Goal: Check status: Check status

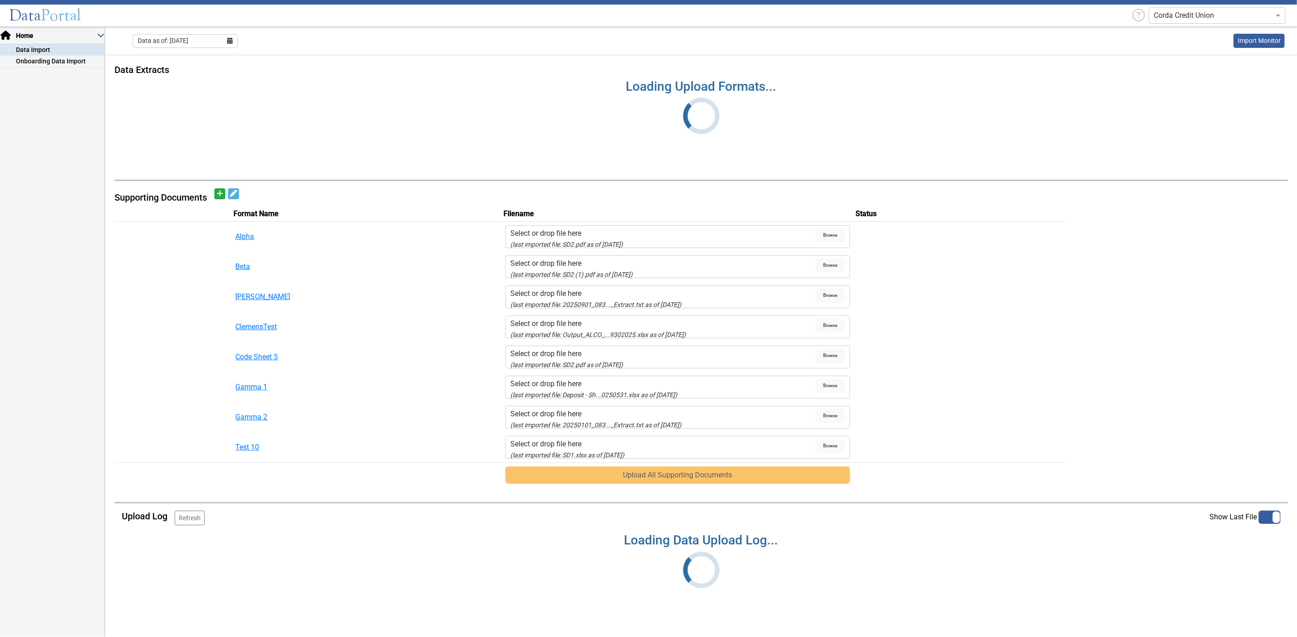
click at [1194, 15] on input "text" at bounding box center [1208, 15] width 109 height 11
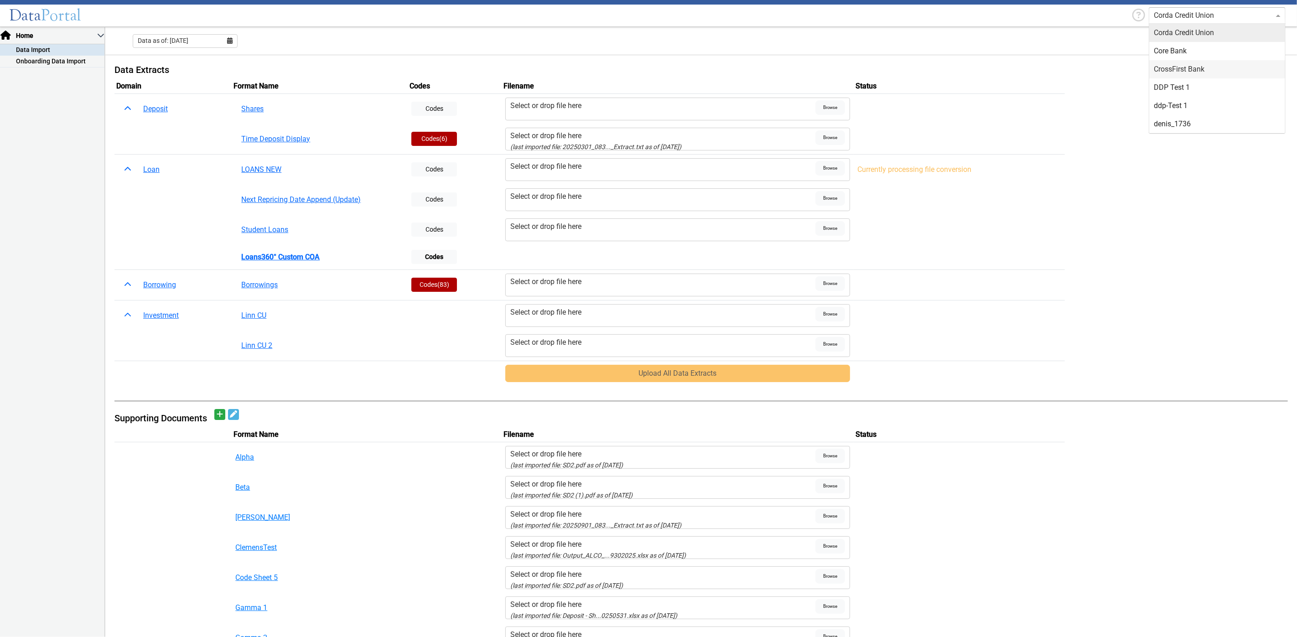
click at [1073, 247] on td "Uploads" at bounding box center [1176, 257] width 223 height 25
click at [524, 170] on div "Select or drop file here" at bounding box center [662, 166] width 305 height 11
click at [0, 0] on input "Select or drop file here" at bounding box center [0, 0] width 0 height 0
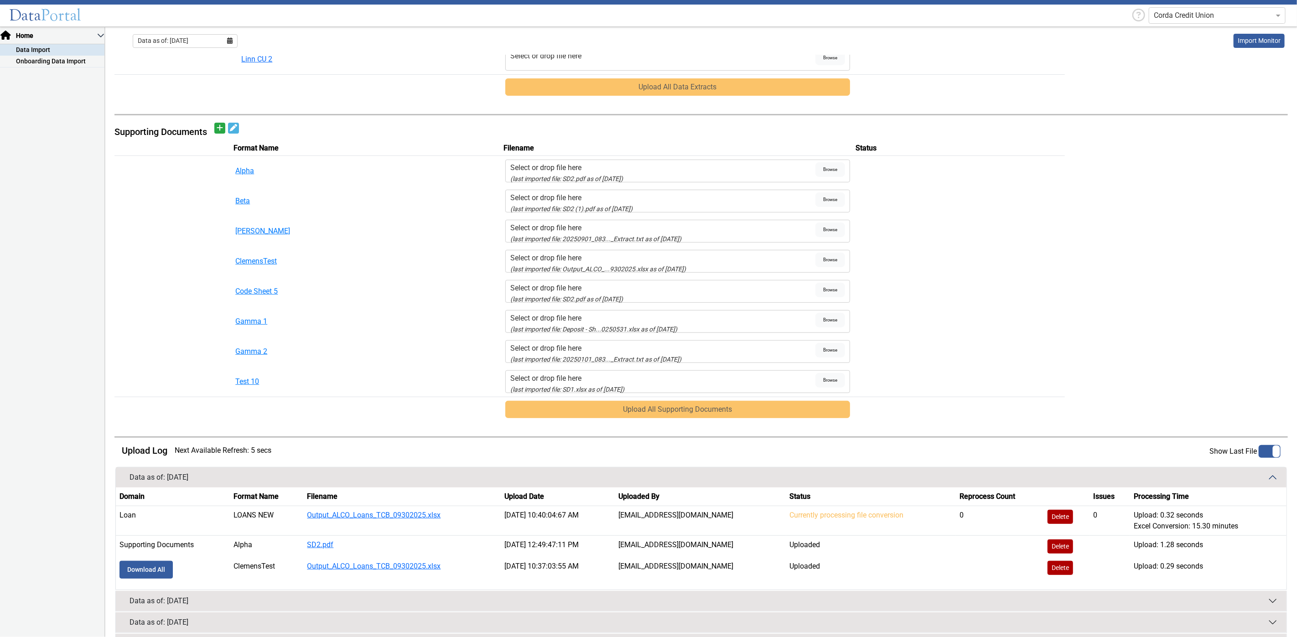
scroll to position [378, 0]
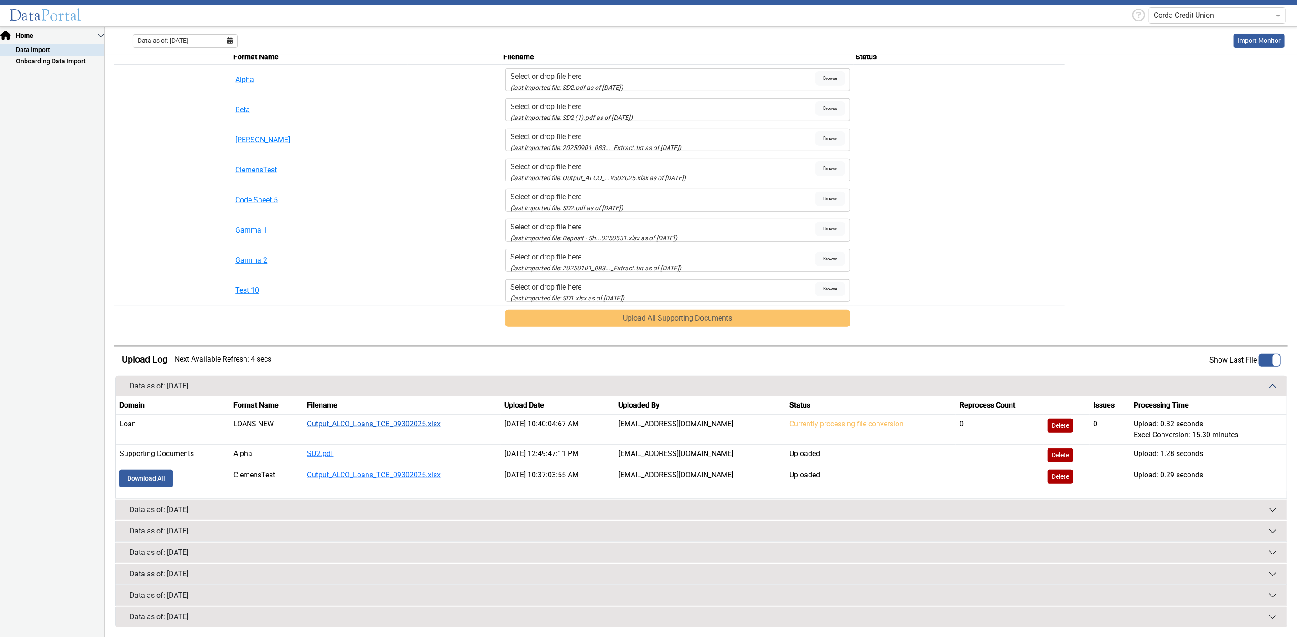
click at [369, 425] on link "Output_ALCO_Loans_TCB_09302025.xlsx" at bounding box center [374, 424] width 134 height 9
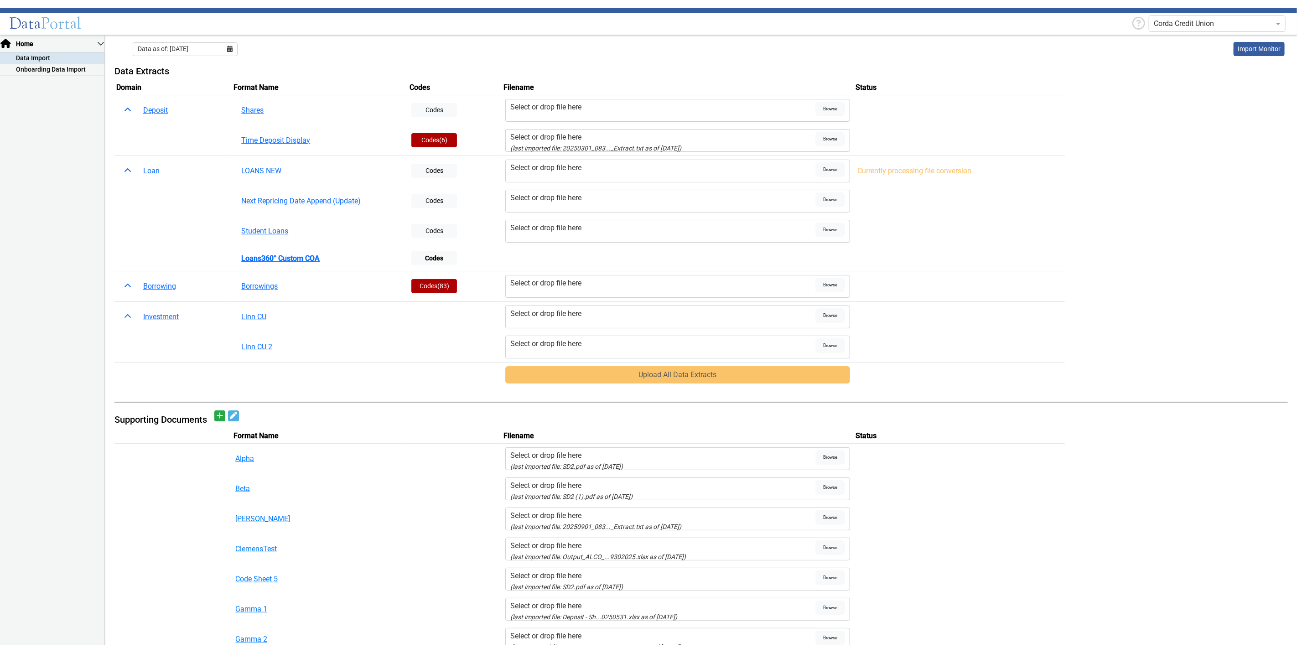
scroll to position [0, 0]
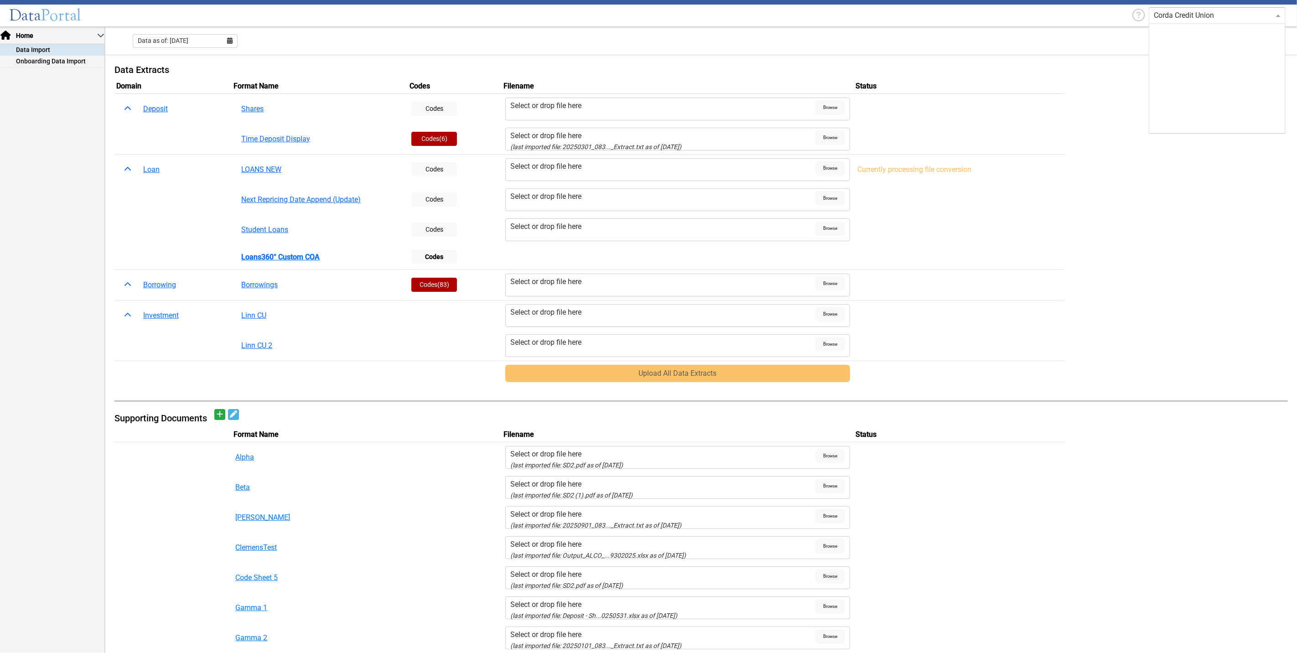
click at [1232, 23] on ng-select "Corda Credit Union Capital City Bank L360COA cb basis test cb2 CC Family First …" at bounding box center [1217, 15] width 137 height 16
type input "first har"
click at [1218, 30] on div "First Harvest Federal Credit Union" at bounding box center [1218, 33] width 136 height 18
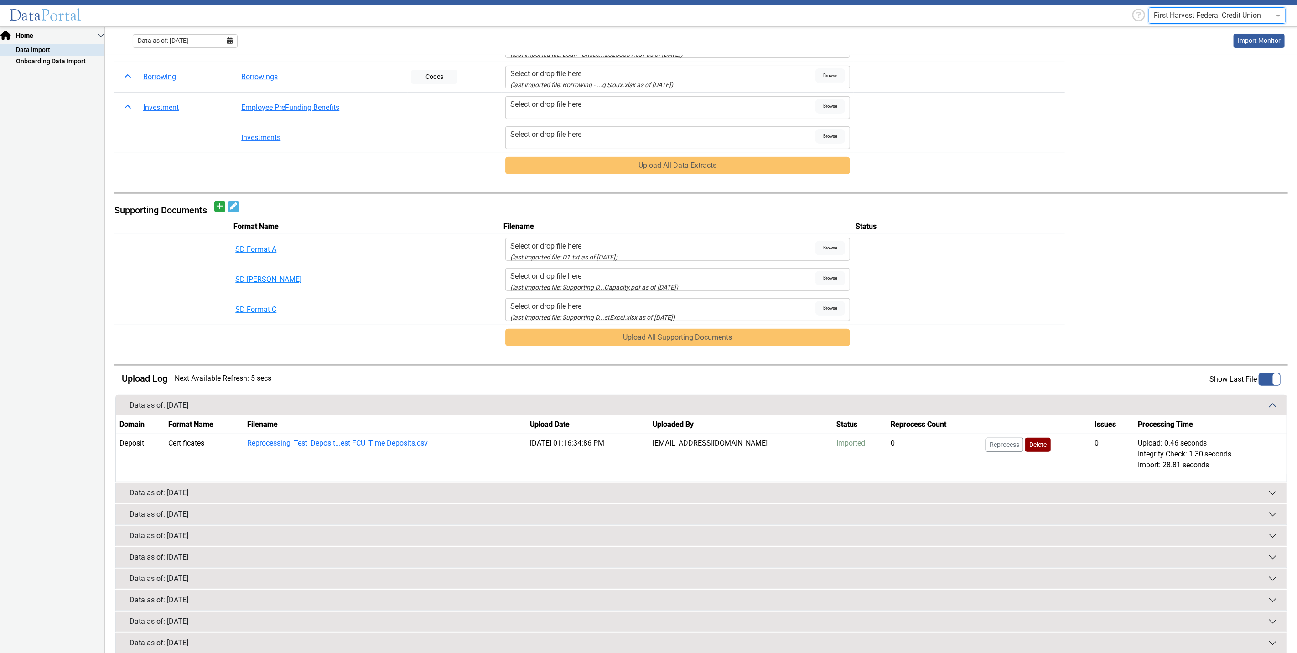
scroll to position [404, 0]
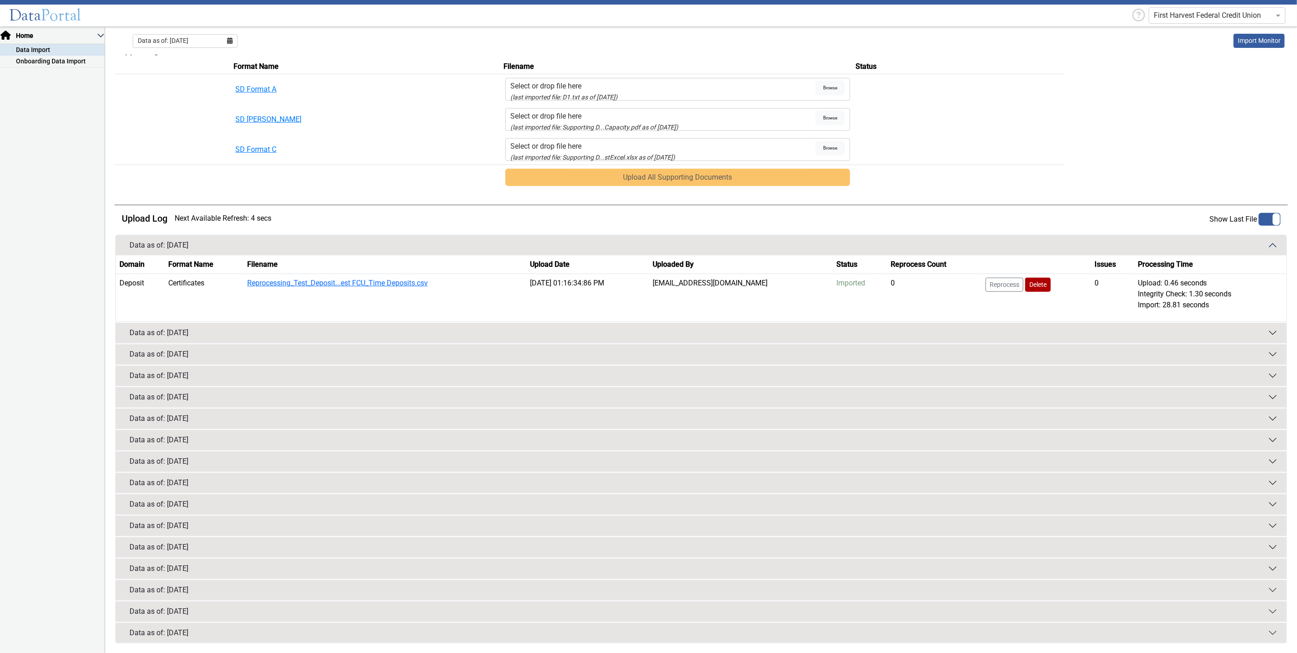
click at [952, 506] on button "Data as of: 12/31/2024" at bounding box center [701, 504] width 1171 height 20
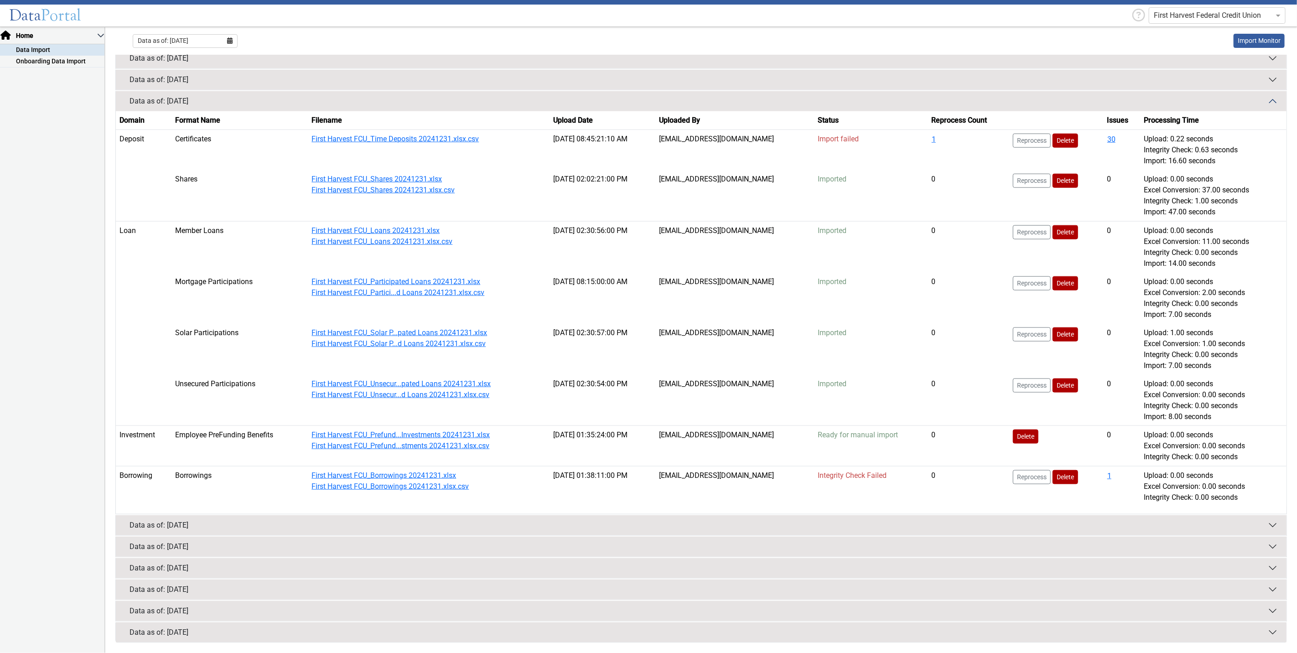
click at [1056, 550] on button "Data as of: 02/28/2023" at bounding box center [701, 547] width 1171 height 20
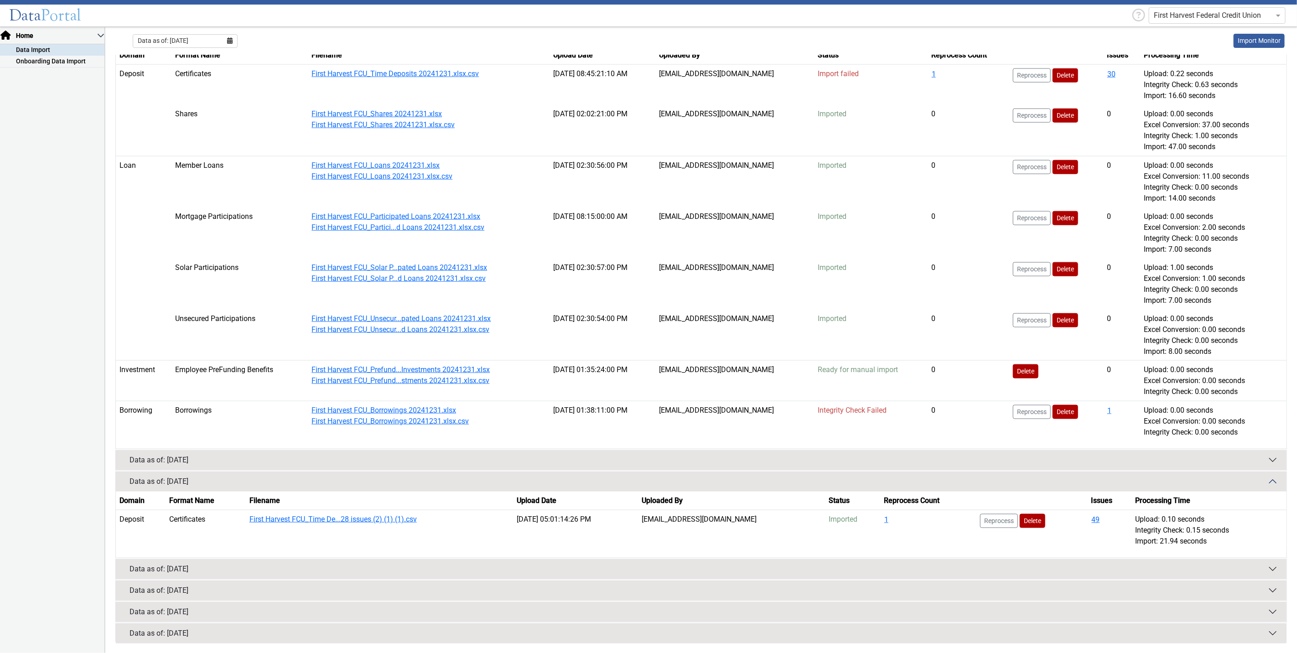
scroll to position [873, 0]
click at [1093, 521] on button "49" at bounding box center [1096, 519] width 9 height 12
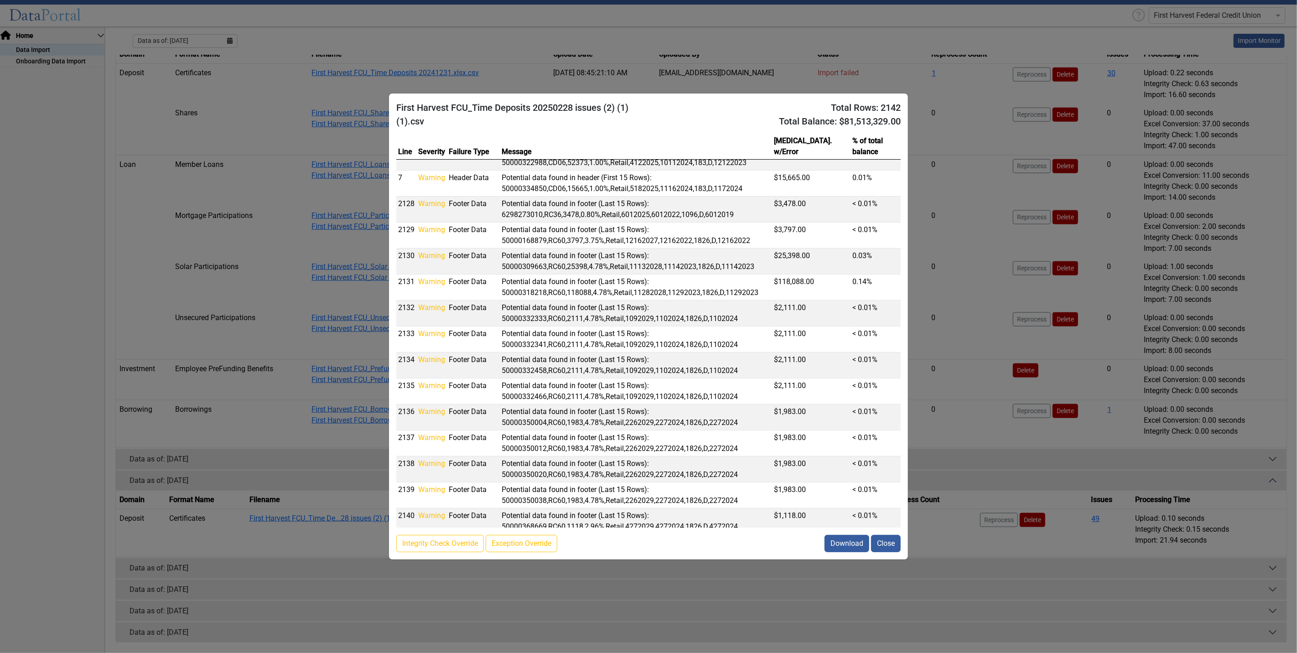
scroll to position [264, 0]
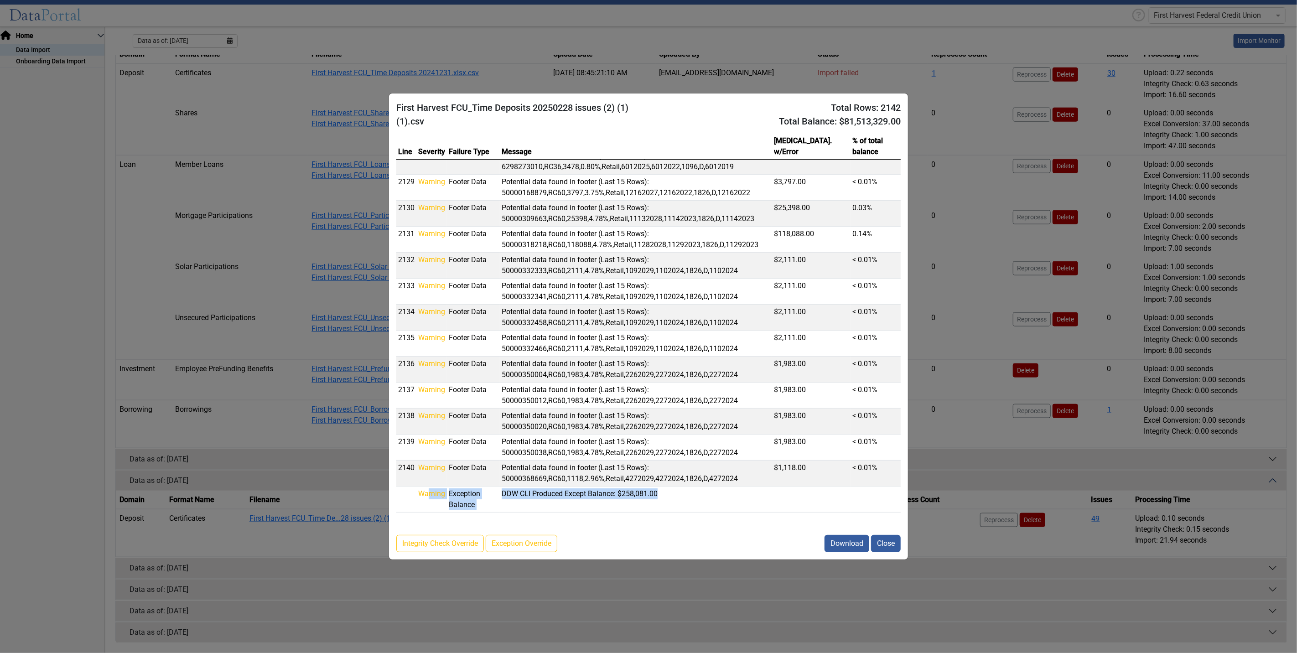
drag, startPoint x: 683, startPoint y: 498, endPoint x: 435, endPoint y: 494, distance: 248.2
click at [428, 502] on tr "Warning Exception Balance DDW CLI Produced Except Balance: $258,081.00" at bounding box center [648, 500] width 505 height 26
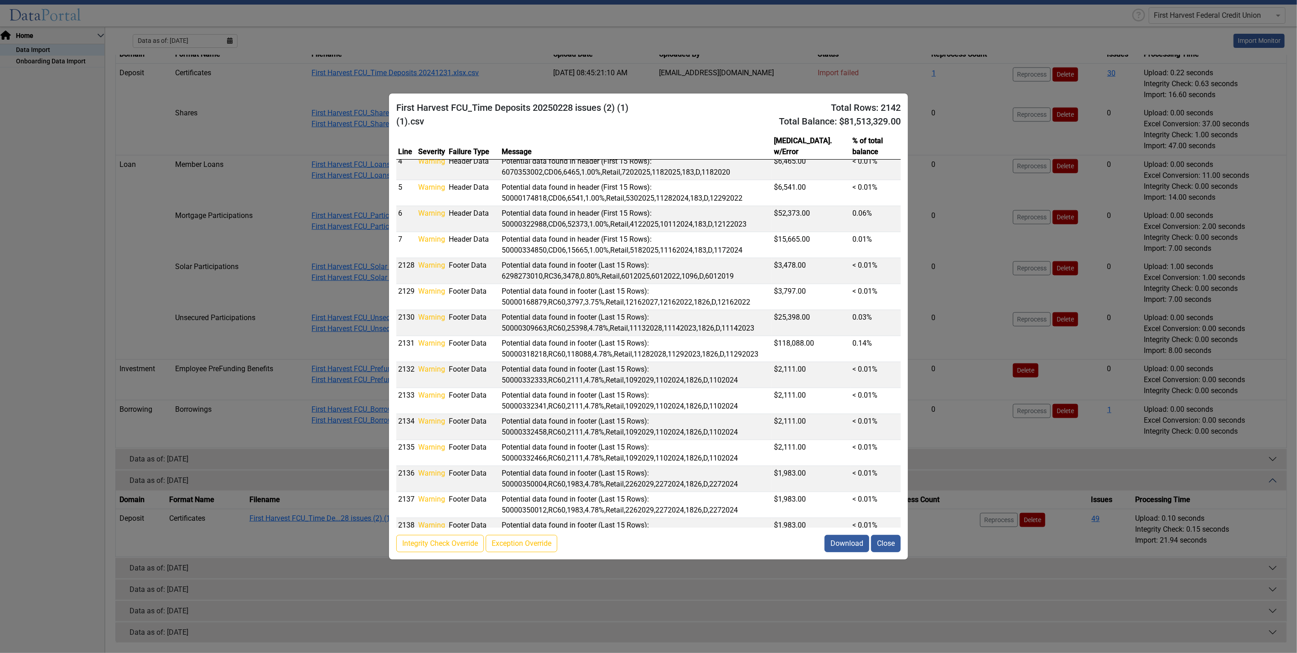
scroll to position [0, 0]
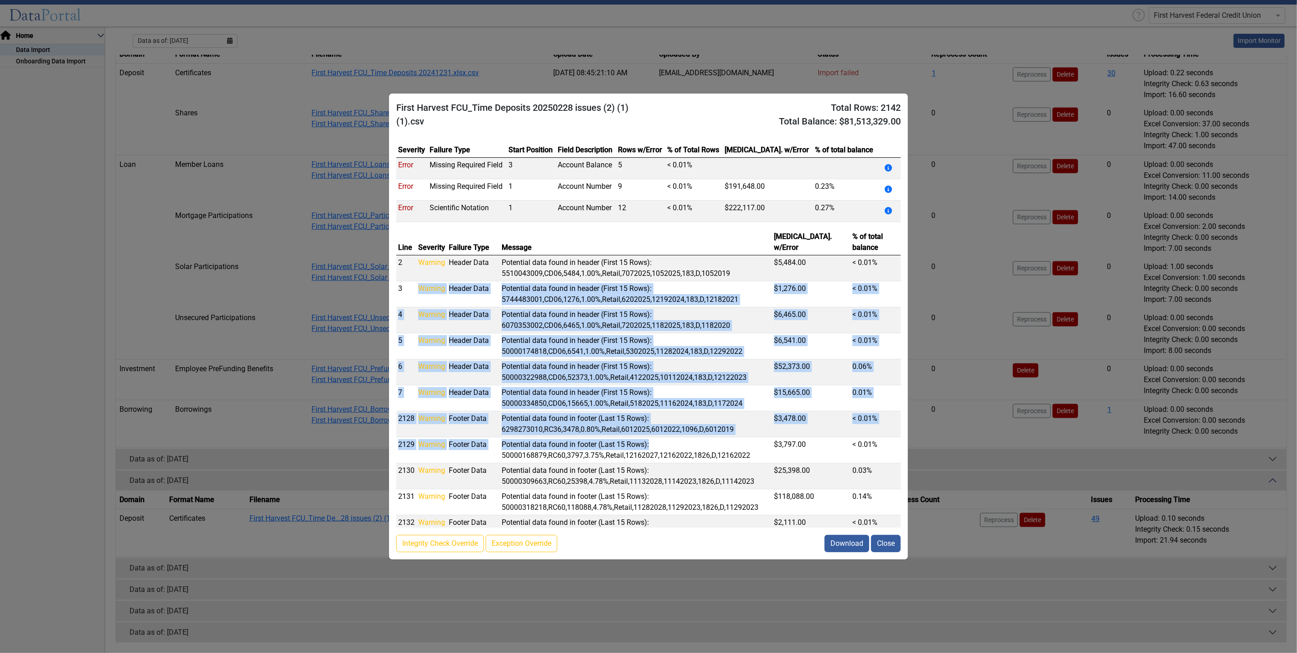
drag, startPoint x: 720, startPoint y: 413, endPoint x: 413, endPoint y: 281, distance: 333.7
click at [416, 285] on tbody "2 Warning Header Data Potential data found in header (First 15 Rows): 551004300…" at bounding box center [648, 515] width 505 height 520
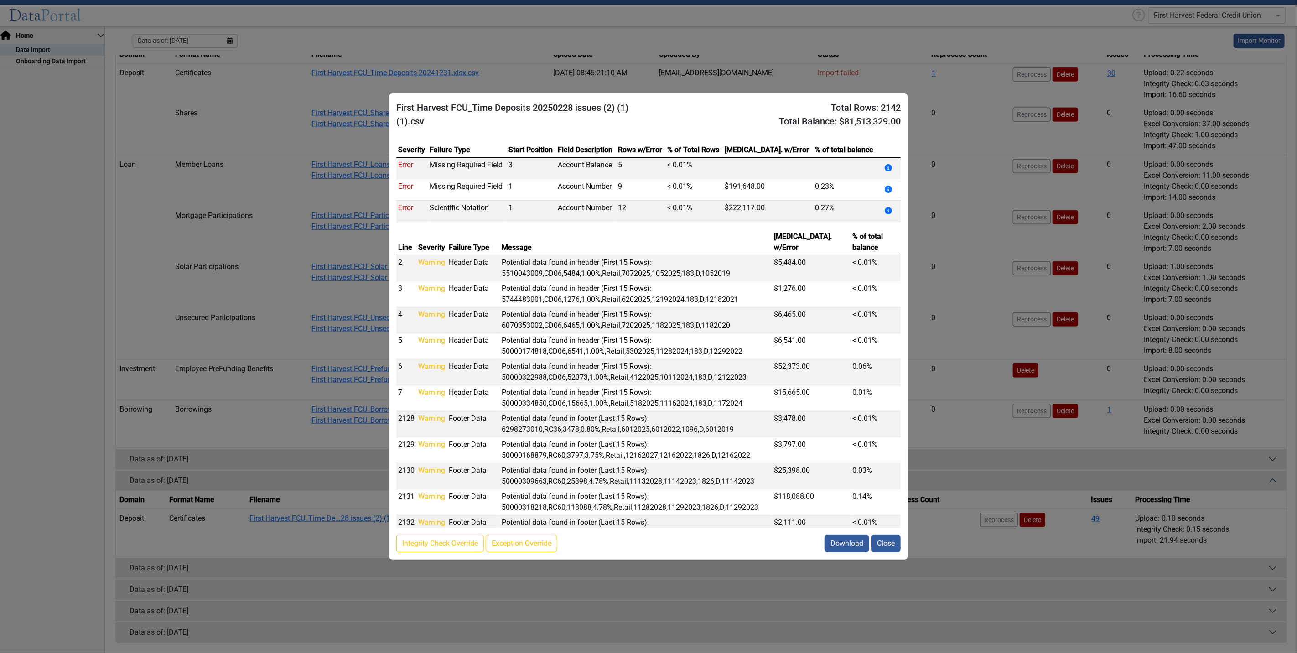
click at [523, 213] on td "1" at bounding box center [531, 211] width 49 height 21
drag, startPoint x: 646, startPoint y: 208, endPoint x: 444, endPoint y: 199, distance: 202.7
click at [444, 199] on tbody "Error Missing Required Field 3 Account Balance 5 < 0.01% Error Missing Required…" at bounding box center [648, 190] width 505 height 64
click at [535, 187] on td "1" at bounding box center [531, 189] width 49 height 21
drag, startPoint x: 694, startPoint y: 184, endPoint x: 417, endPoint y: 177, distance: 277.0
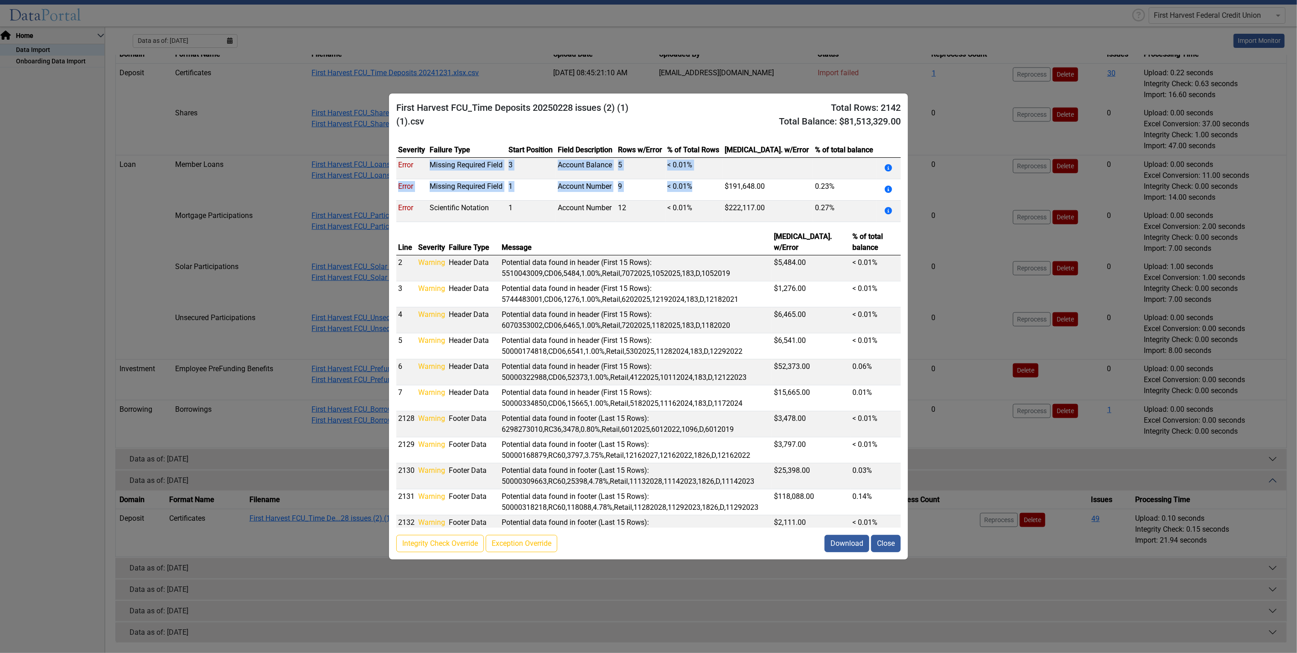
click at [417, 177] on tbody "Error Missing Required Field 3 Account Balance 5 < 0.01% Error Missing Required…" at bounding box center [648, 190] width 505 height 64
click at [554, 187] on td "1" at bounding box center [531, 189] width 49 height 21
click at [883, 187] on button "Summary Issues" at bounding box center [888, 189] width 19 height 17
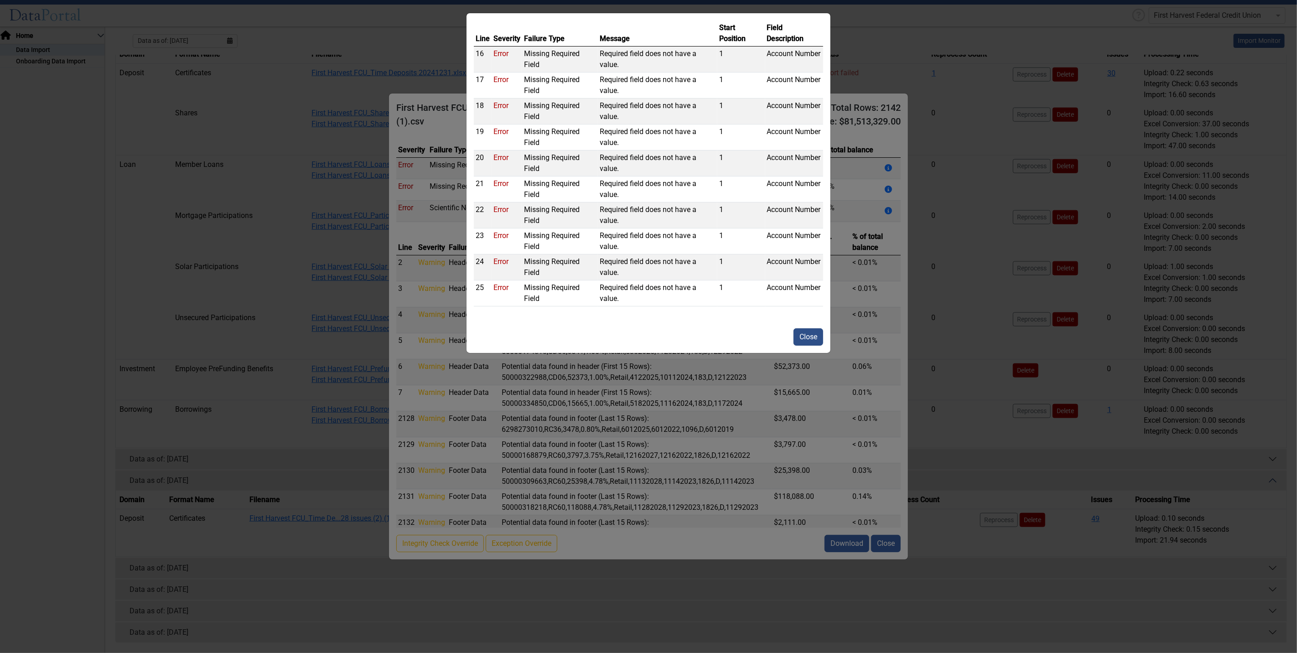
click at [815, 335] on button "Close" at bounding box center [809, 336] width 30 height 17
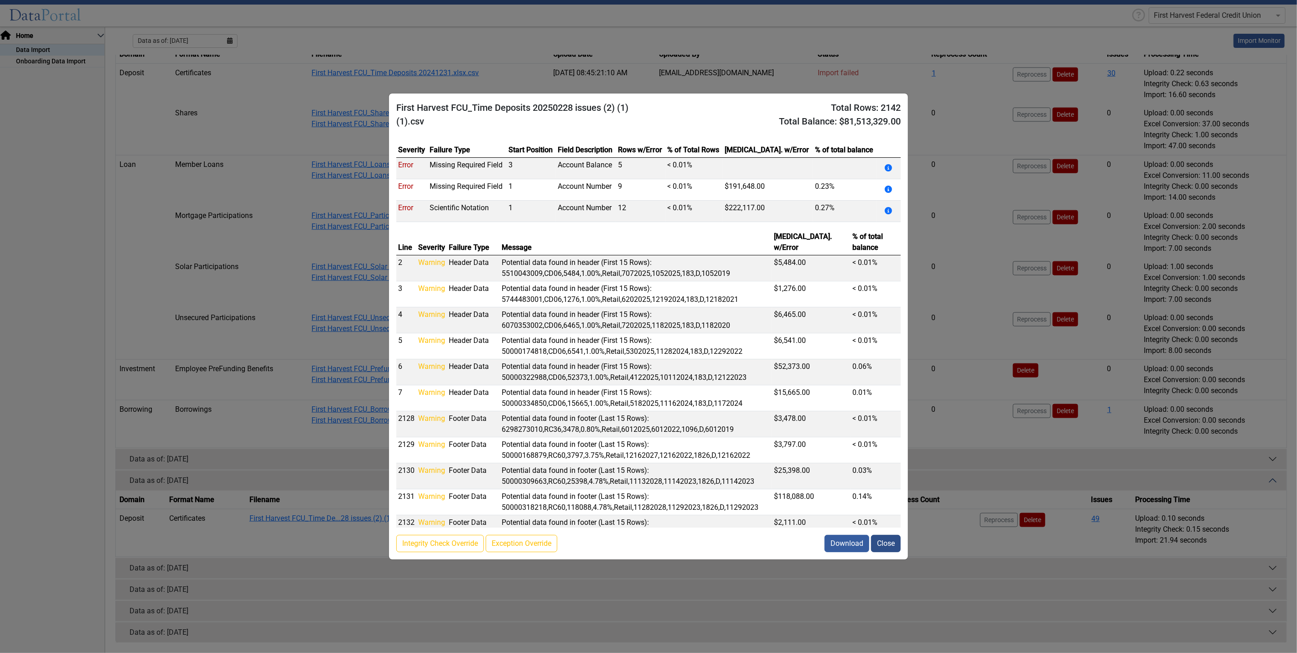
click at [891, 539] on button "Close" at bounding box center [886, 543] width 30 height 17
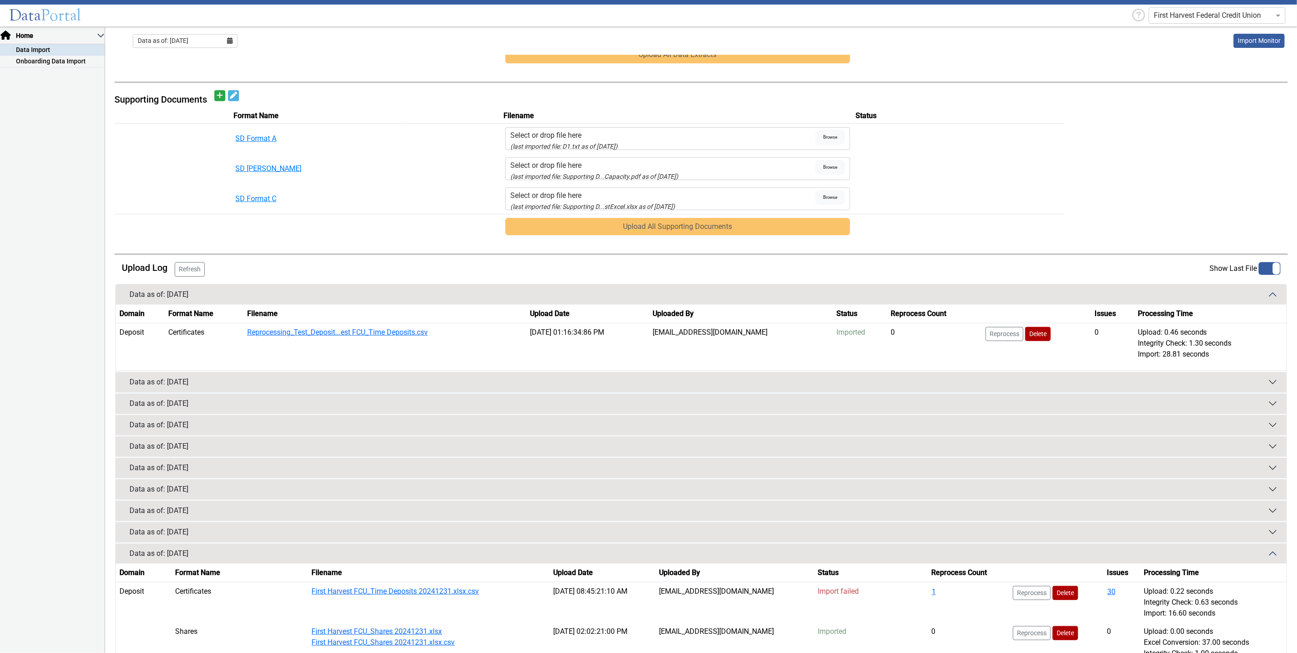
scroll to position [507, 0]
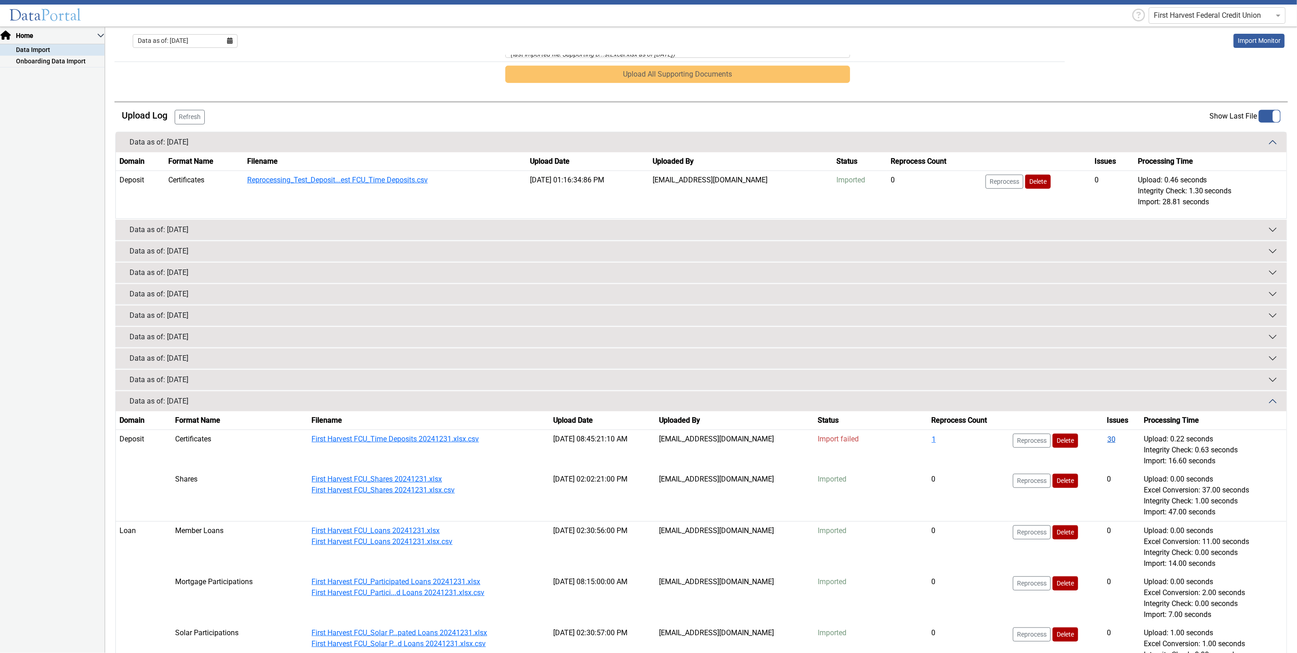
click at [1110, 440] on button "30" at bounding box center [1111, 440] width 9 height 12
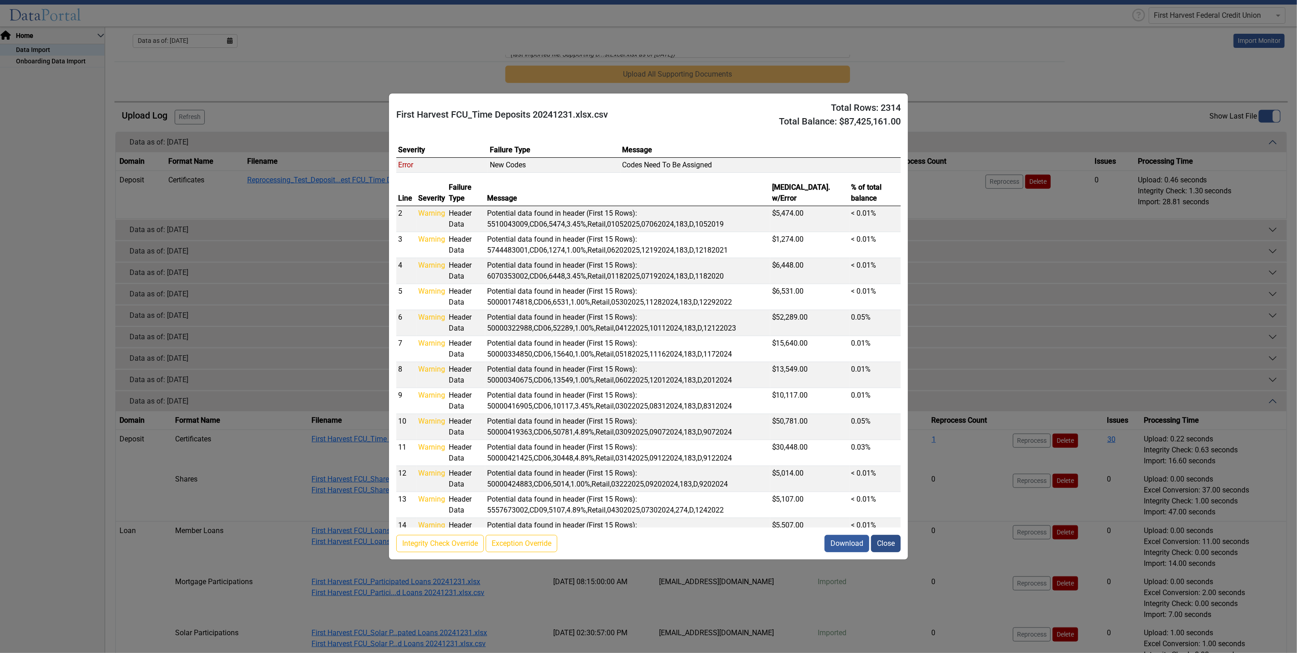
click at [882, 545] on button "Close" at bounding box center [886, 543] width 30 height 17
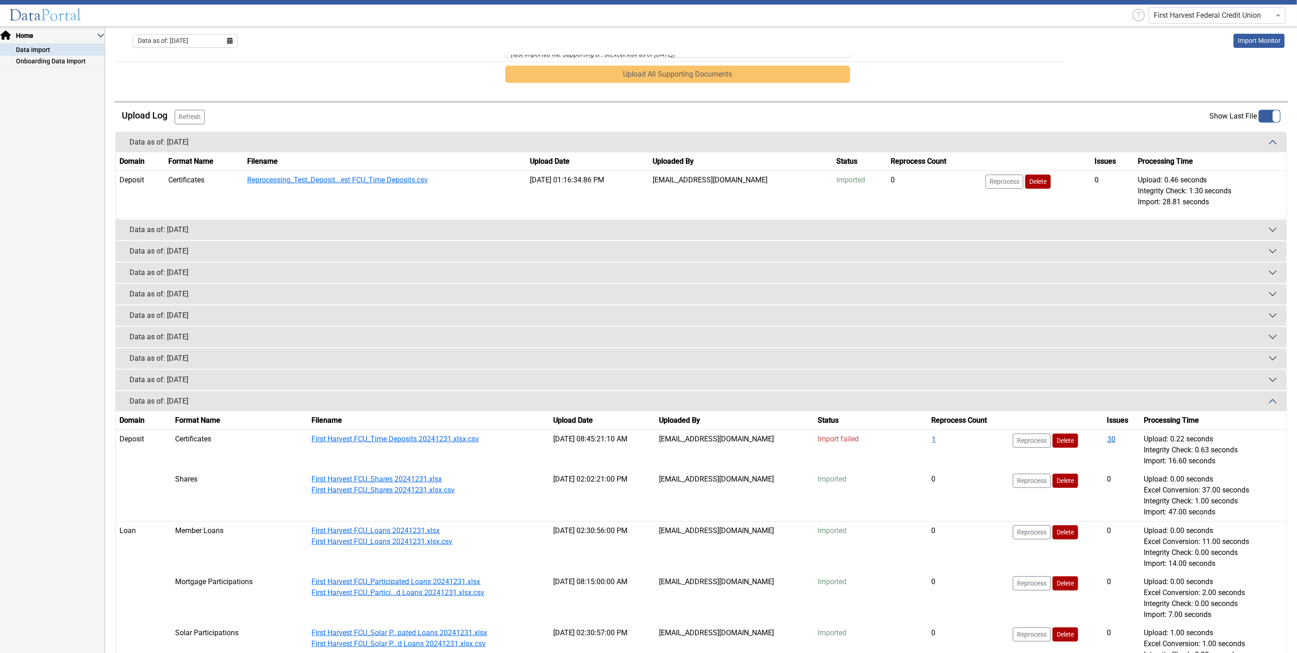
click at [1107, 442] on button "30" at bounding box center [1111, 440] width 9 height 12
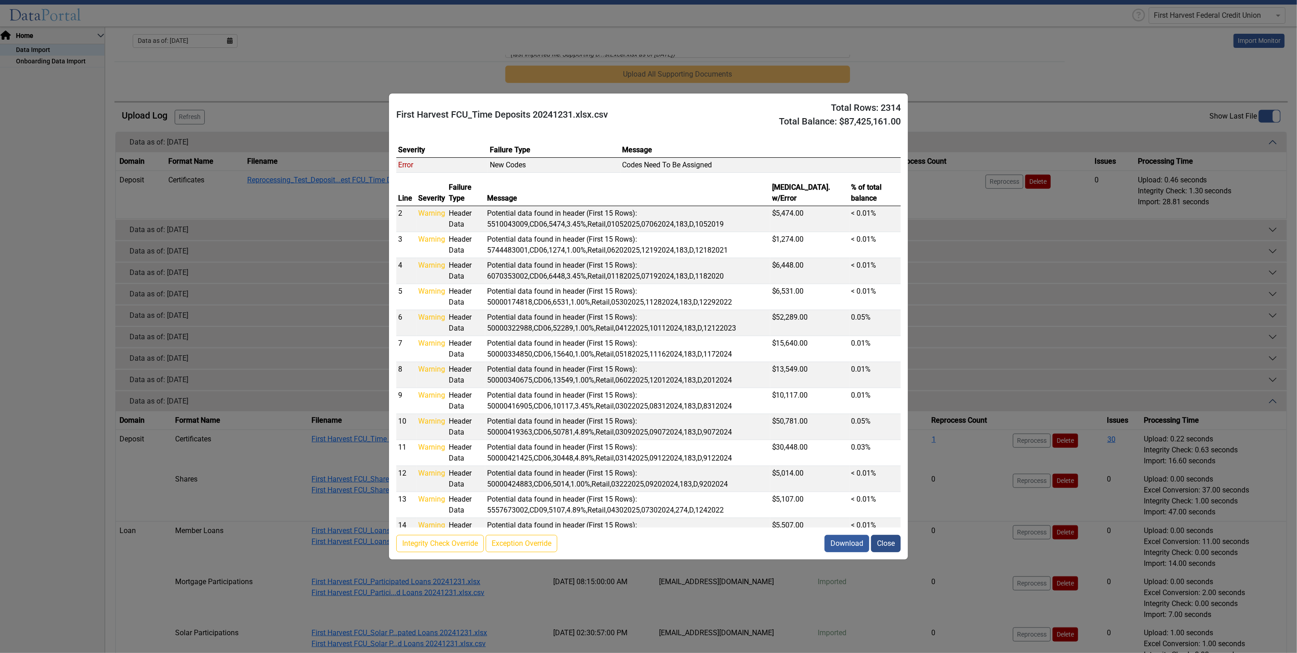
click at [881, 542] on button "Close" at bounding box center [886, 543] width 30 height 17
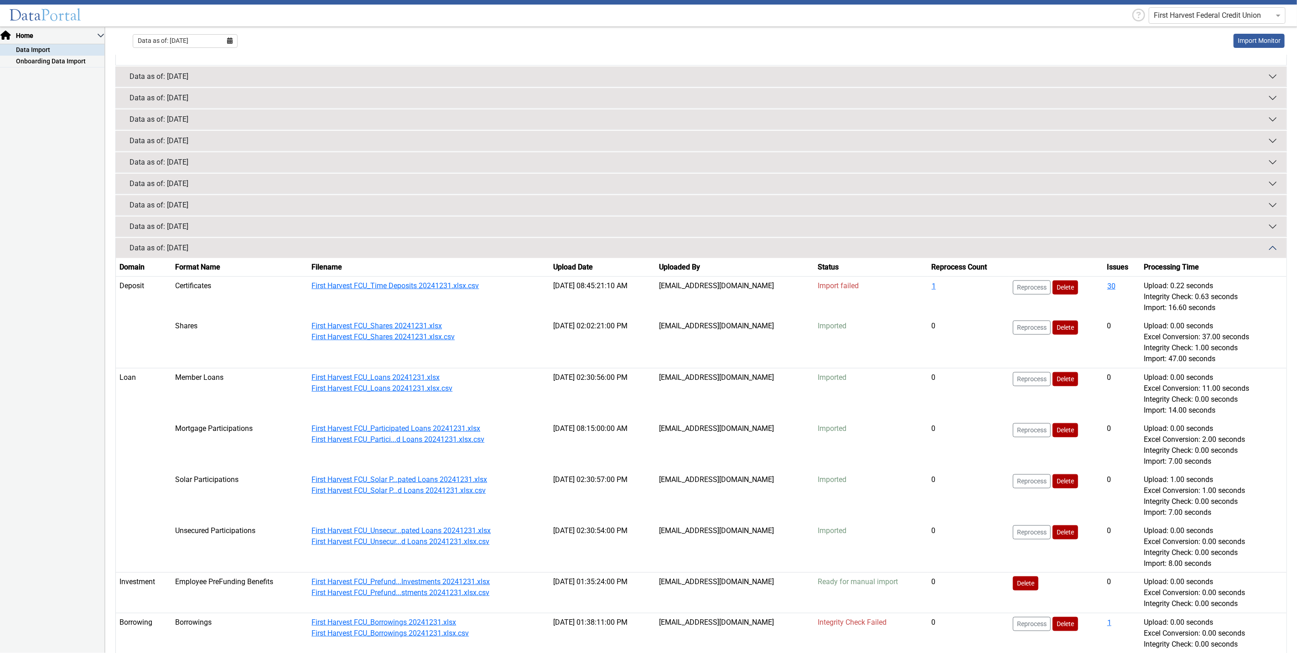
scroll to position [811, 0]
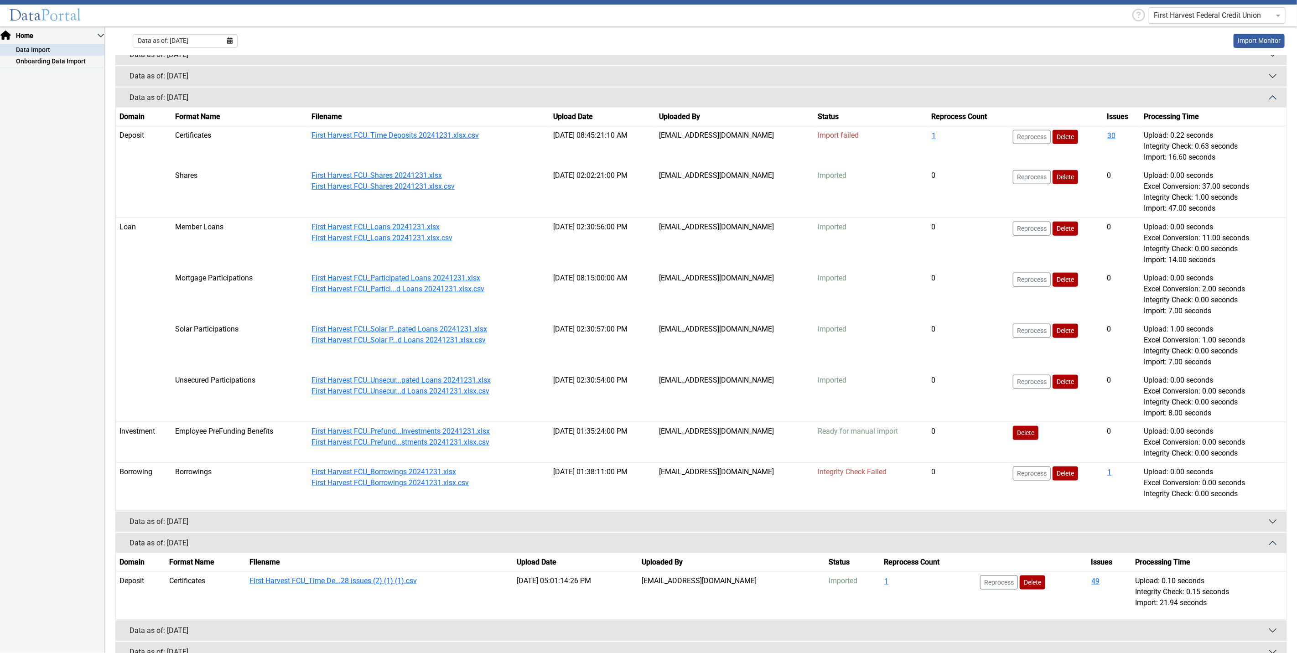
click at [1107, 471] on button "1" at bounding box center [1109, 473] width 5 height 12
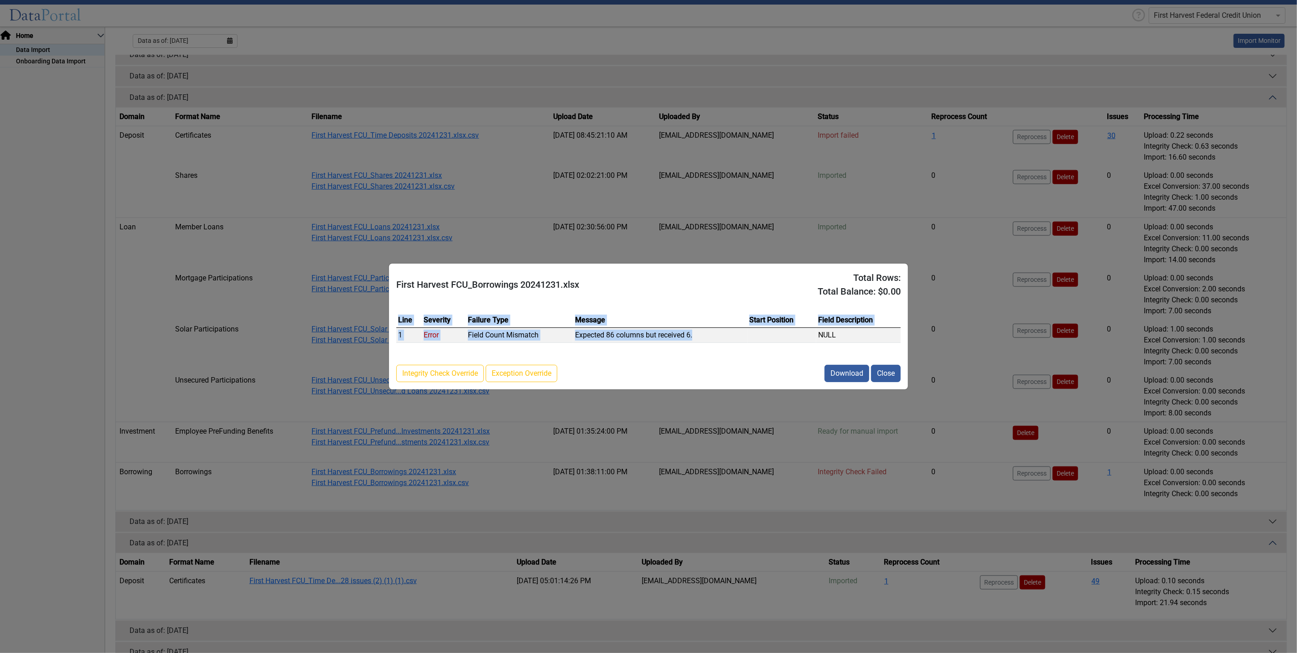
drag, startPoint x: 723, startPoint y: 342, endPoint x: 394, endPoint y: 341, distance: 328.9
click at [395, 340] on div "Line Severity Failure Type Message Start Position Field Description 1 Error Fie…" at bounding box center [648, 332] width 519 height 52
click at [640, 343] on div "Line Severity Failure Type Message Start Position Field Description 1 Error Fie…" at bounding box center [648, 332] width 519 height 52
click at [619, 338] on td "Expected 86 columns but received 6." at bounding box center [660, 335] width 174 height 15
drag, startPoint x: 613, startPoint y: 338, endPoint x: 602, endPoint y: 338, distance: 10.5
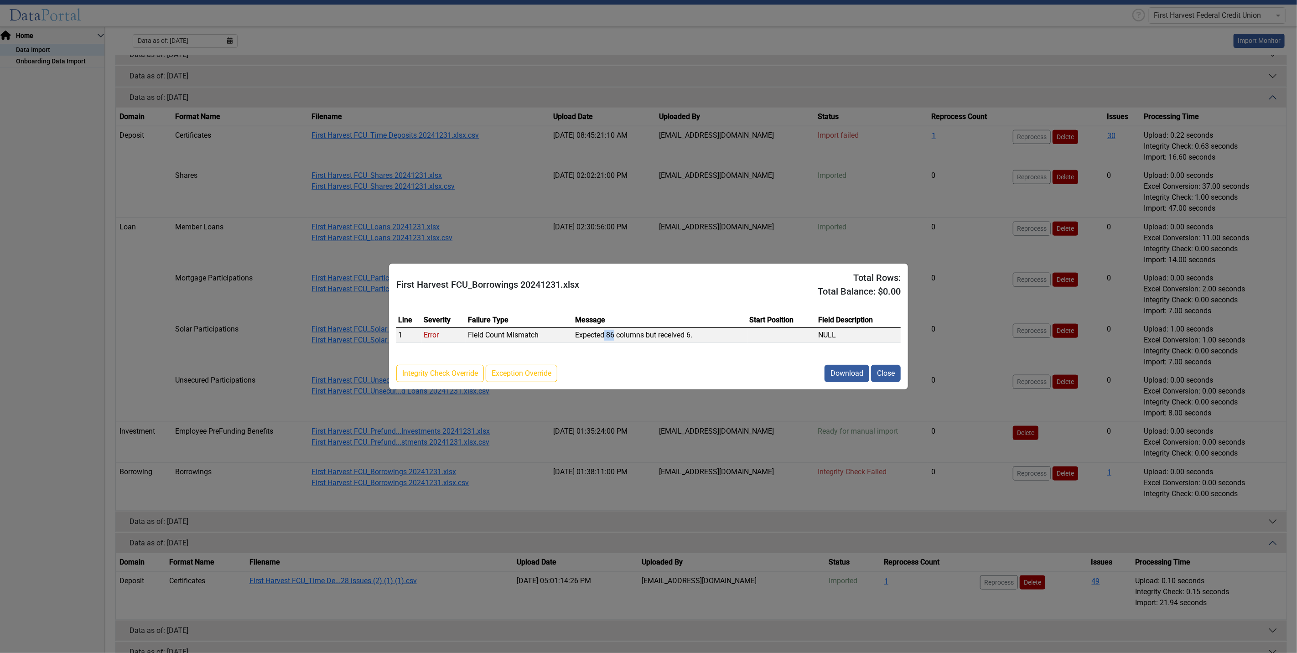
click at [602, 338] on td "Expected 86 columns but received 6." at bounding box center [660, 335] width 174 height 15
drag, startPoint x: 695, startPoint y: 334, endPoint x: 682, endPoint y: 333, distance: 13.3
click at [682, 333] on td "Expected 86 columns but received 6." at bounding box center [660, 335] width 174 height 15
drag, startPoint x: 883, startPoint y: 378, endPoint x: 878, endPoint y: 382, distance: 6.8
click at [881, 380] on button "Close" at bounding box center [886, 373] width 30 height 17
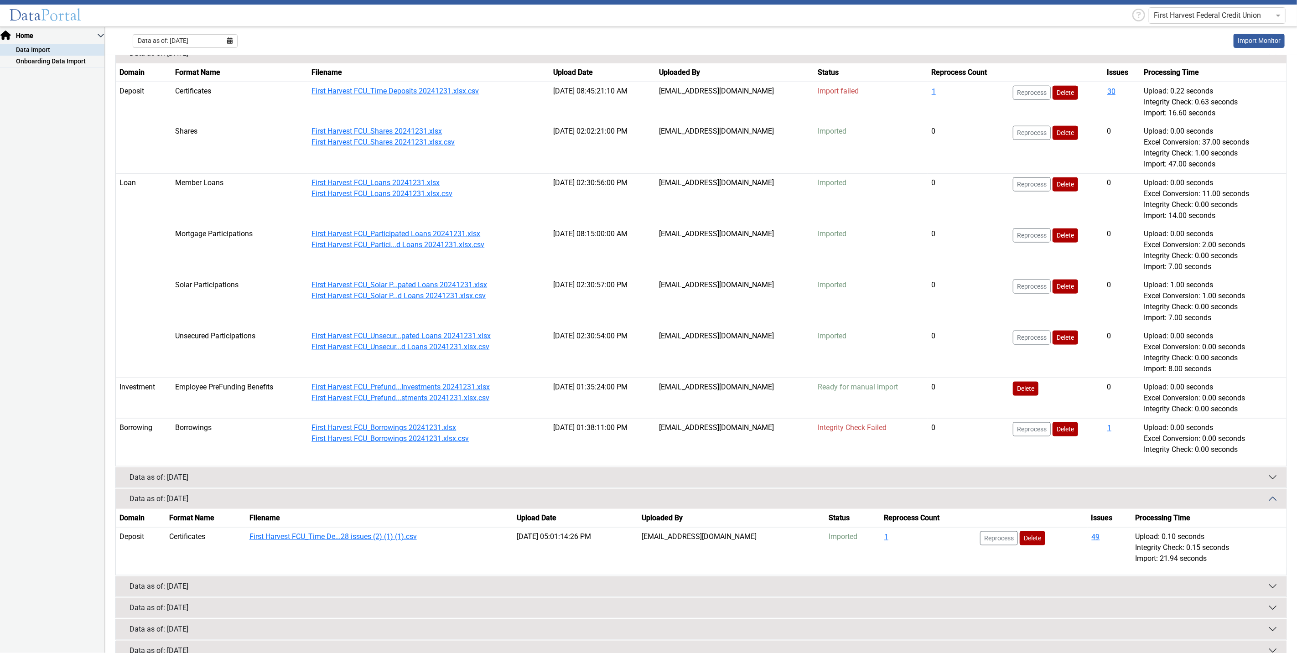
scroll to position [874, 0]
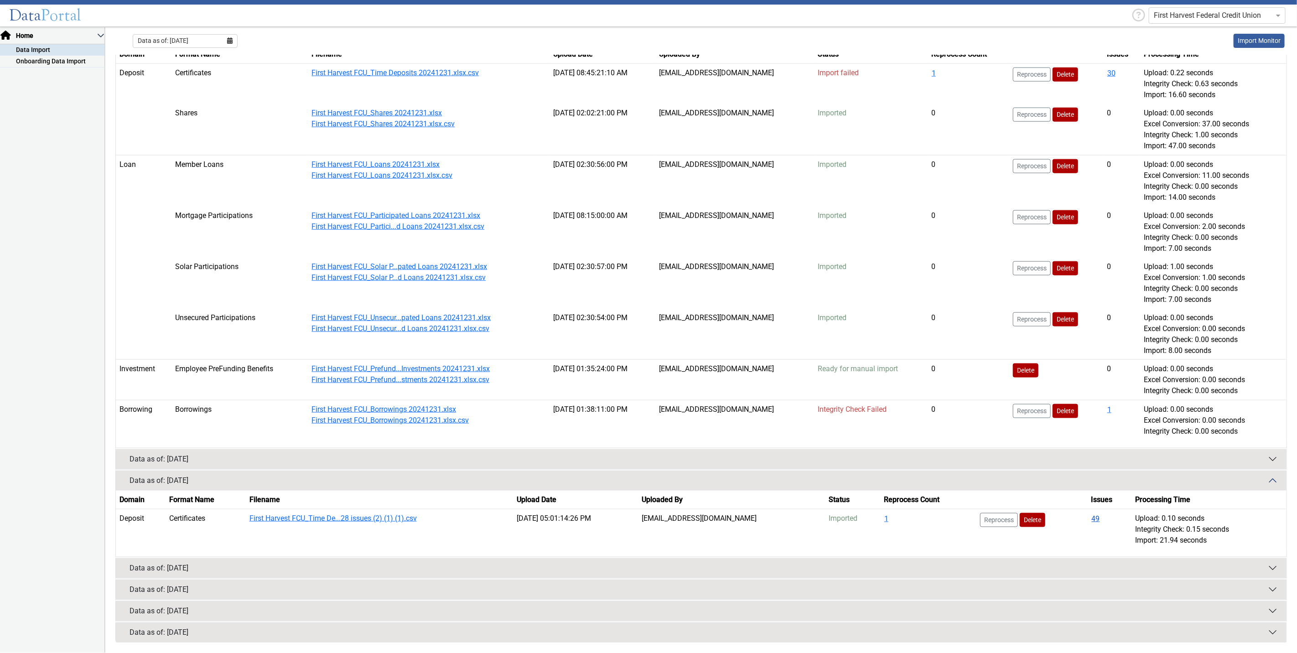
click at [1093, 520] on button "49" at bounding box center [1096, 519] width 9 height 12
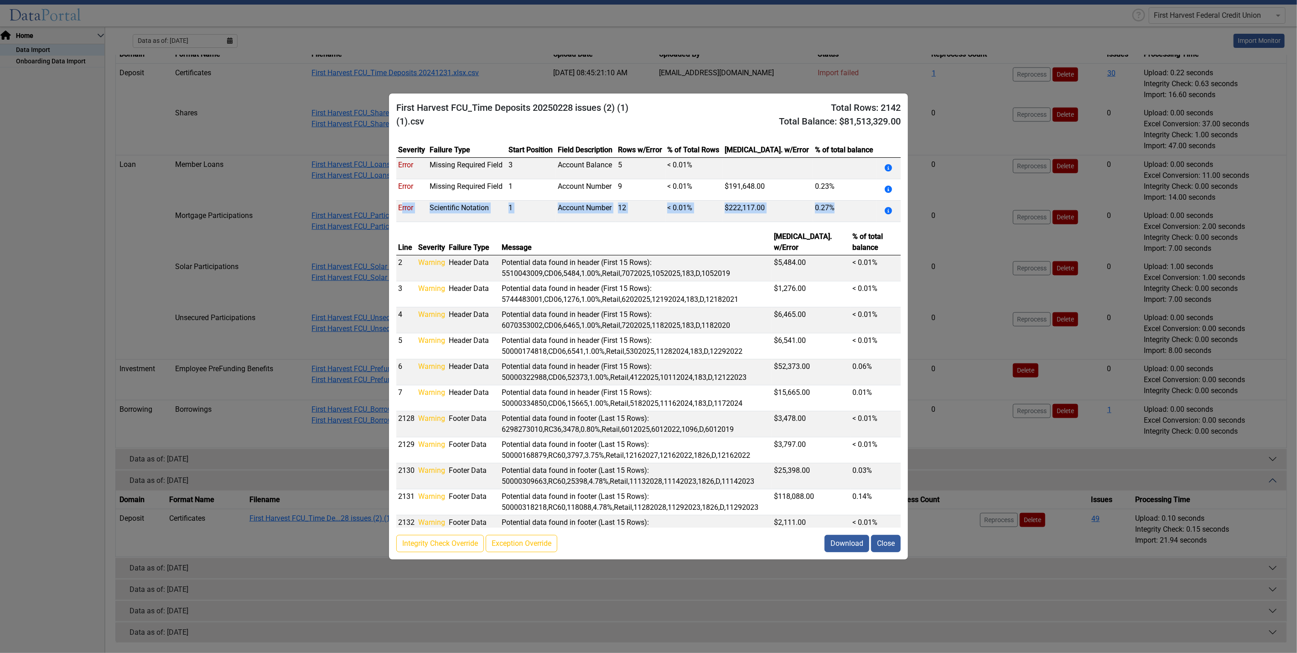
drag, startPoint x: 814, startPoint y: 207, endPoint x: 401, endPoint y: 218, distance: 413.0
click at [403, 216] on tr "Error Scientific Notation 1 Account Number 12 < 0.01% $222,117.00 0.27%" at bounding box center [648, 211] width 505 height 21
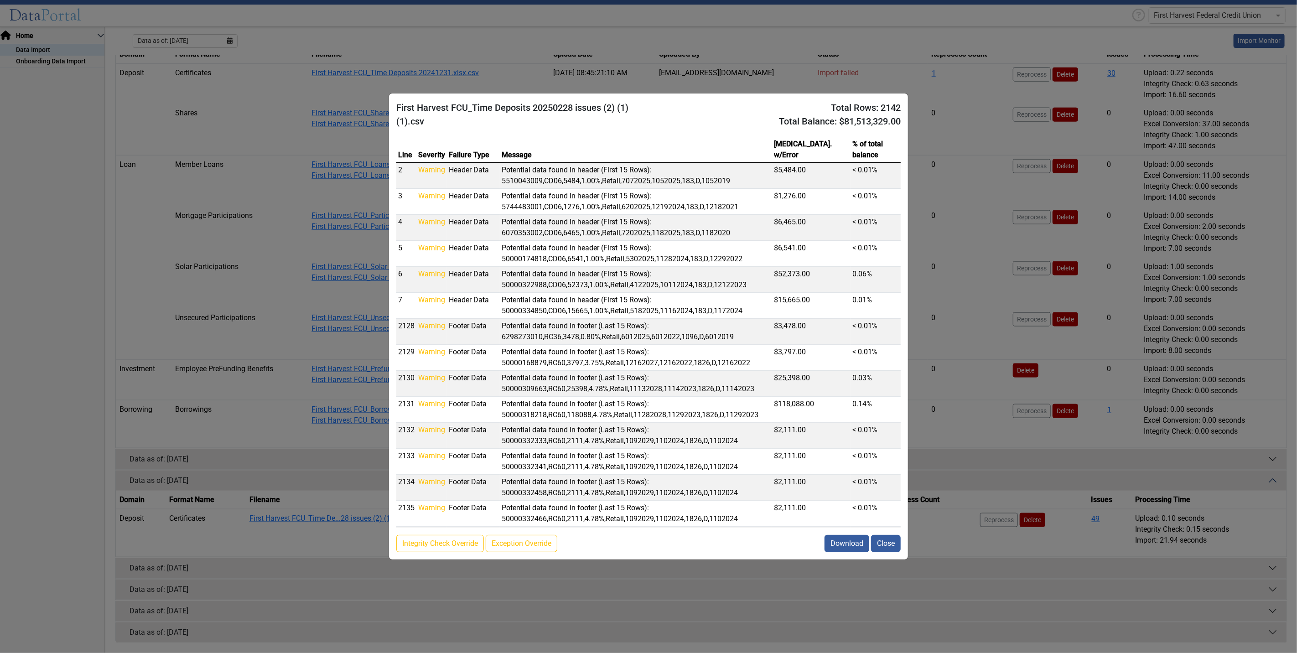
scroll to position [264, 0]
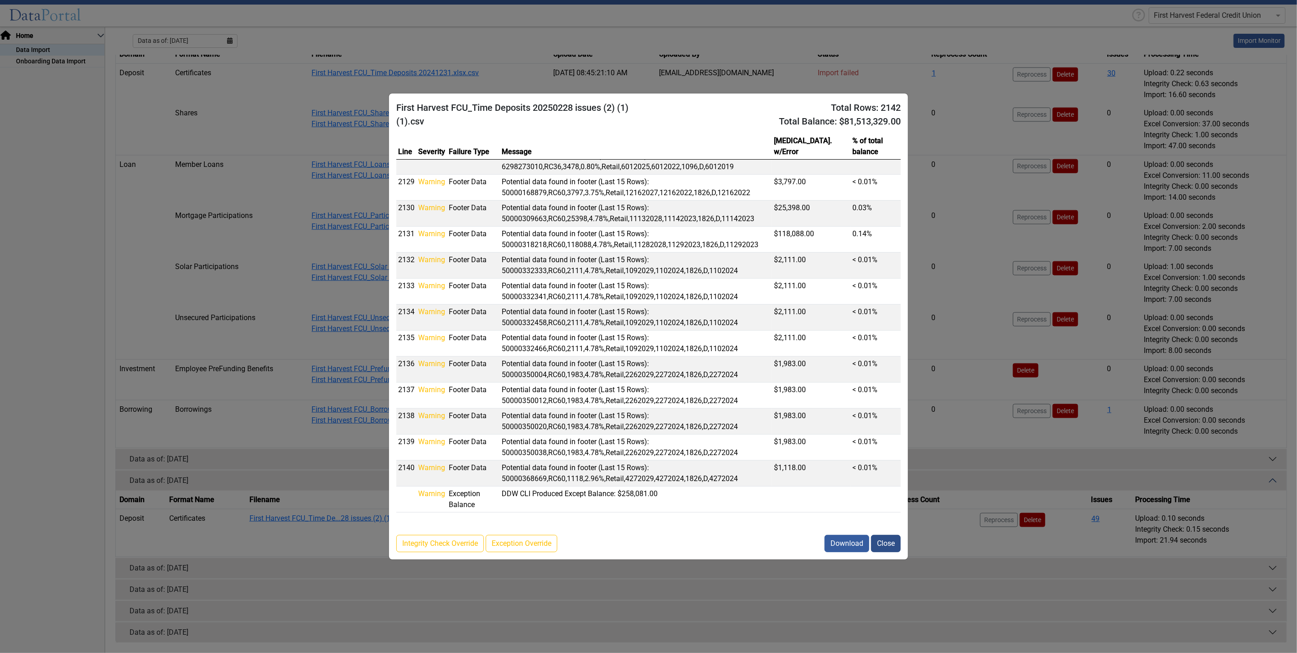
click at [878, 536] on button "Close" at bounding box center [886, 543] width 30 height 17
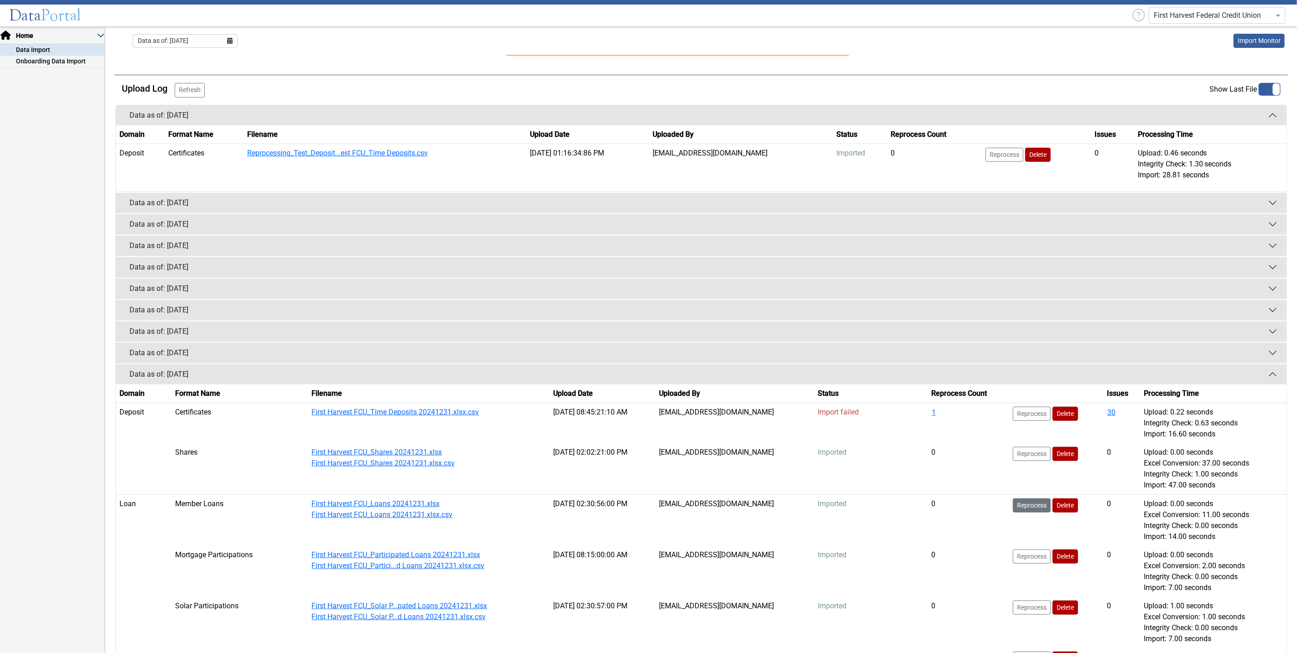
scroll to position [608, 0]
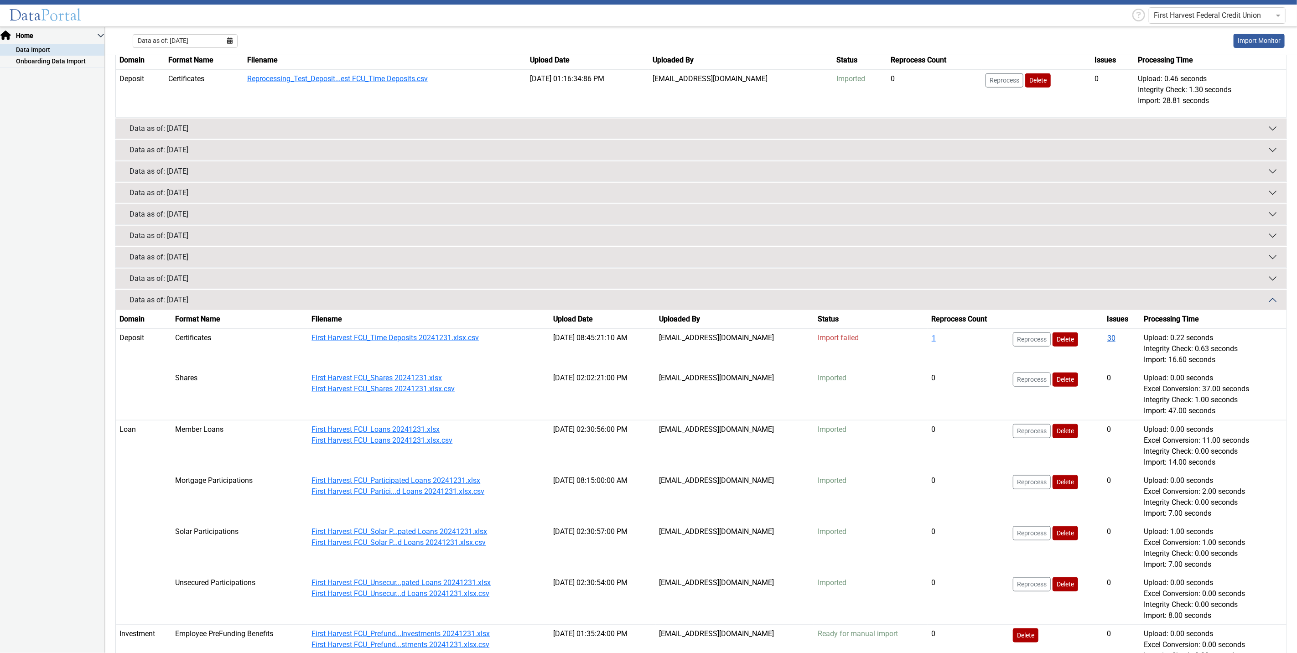
click at [1107, 333] on button "30" at bounding box center [1111, 339] width 9 height 12
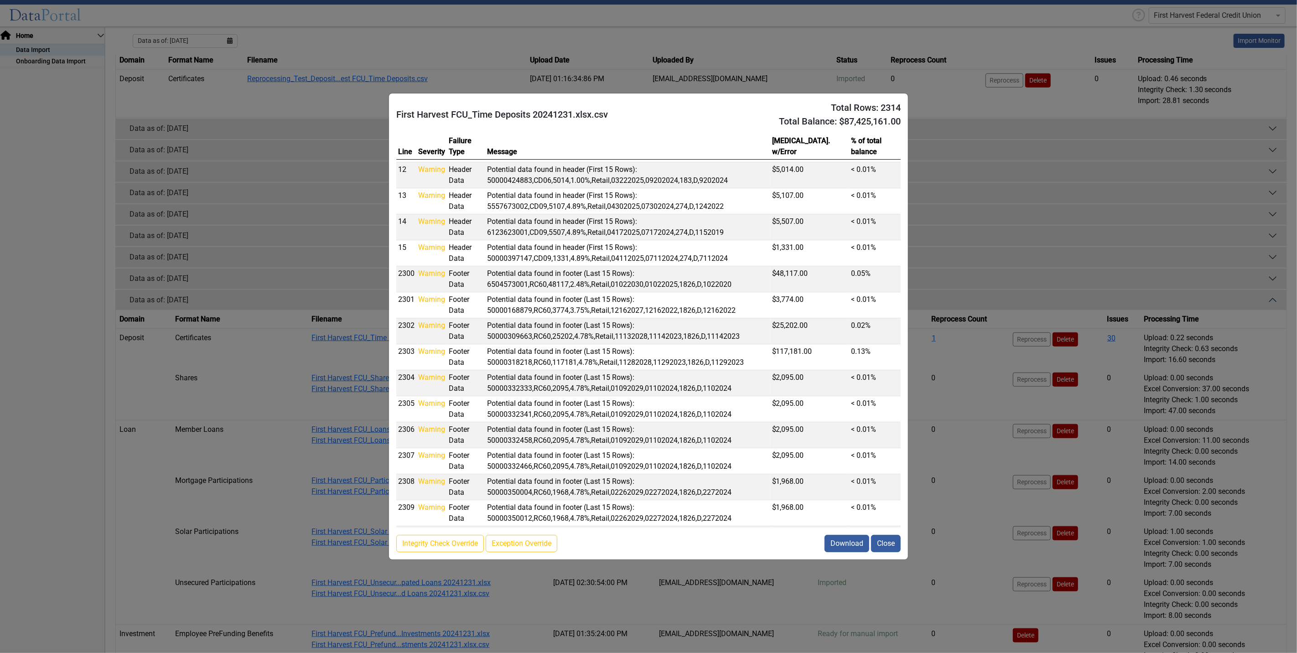
scroll to position [449, 0]
